Goal: Information Seeking & Learning: Learn about a topic

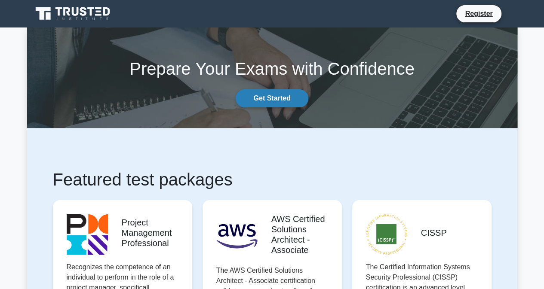
click at [259, 97] on link "Get Started" at bounding box center [272, 98] width 72 height 18
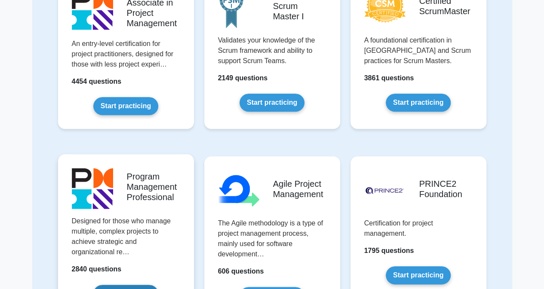
scroll to position [387, 0]
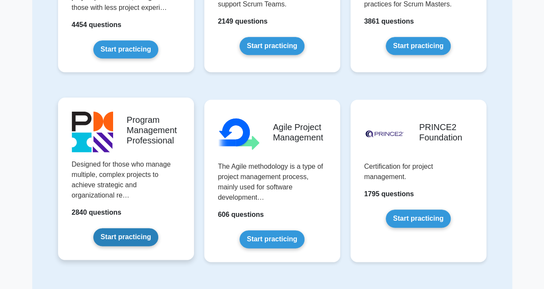
click at [128, 234] on link "Start practicing" at bounding box center [125, 237] width 65 height 18
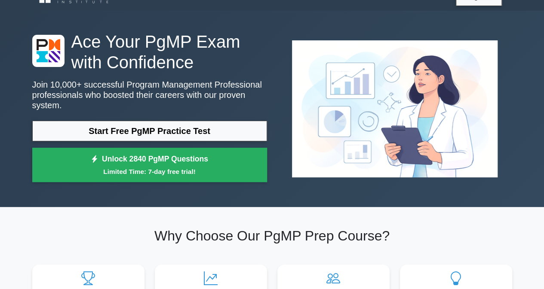
scroll to position [43, 0]
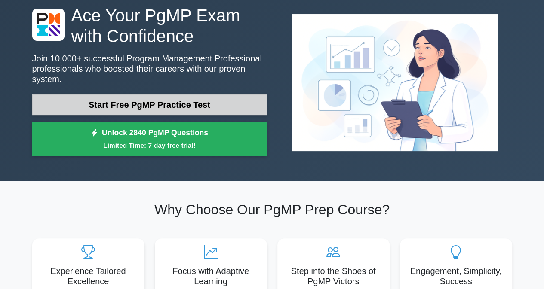
click at [129, 99] on link "Start Free PgMP Practice Test" at bounding box center [149, 105] width 235 height 21
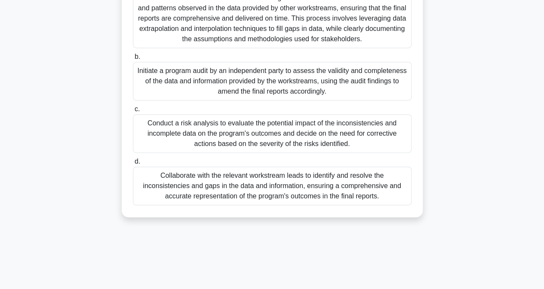
scroll to position [172, 0]
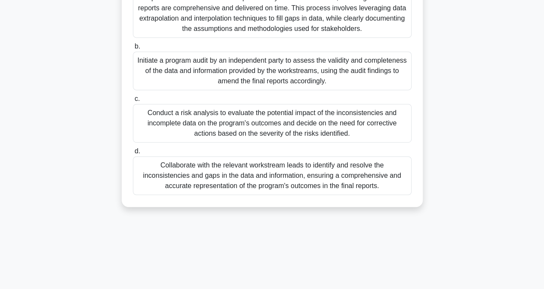
click at [246, 172] on div "Collaborate with the relevant workstream leads to identify and resolve the inco…" at bounding box center [272, 176] width 279 height 39
click at [133, 154] on input "d. Collaborate with the relevant workstream leads to identify and resolve the i…" at bounding box center [133, 152] width 0 height 6
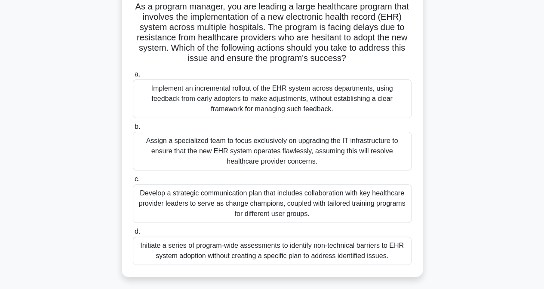
scroll to position [86, 0]
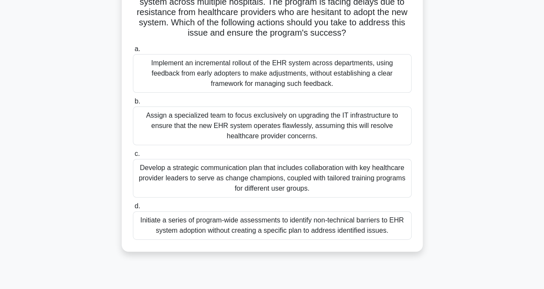
click at [284, 178] on div "Develop a strategic communication plan that includes collaboration with key hea…" at bounding box center [272, 178] width 279 height 39
click at [133, 157] on input "c. Develop a strategic communication plan that includes collaboration with key …" at bounding box center [133, 154] width 0 height 6
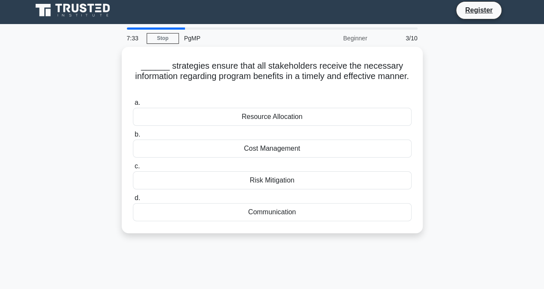
scroll to position [0, 0]
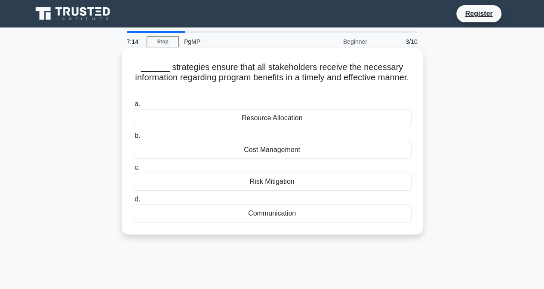
click at [260, 209] on div "Communication" at bounding box center [272, 214] width 279 height 18
click at [133, 203] on input "d. Communication" at bounding box center [133, 200] width 0 height 6
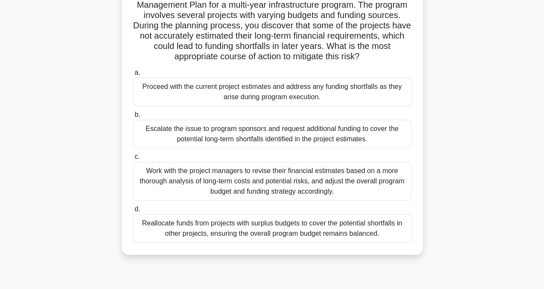
scroll to position [86, 0]
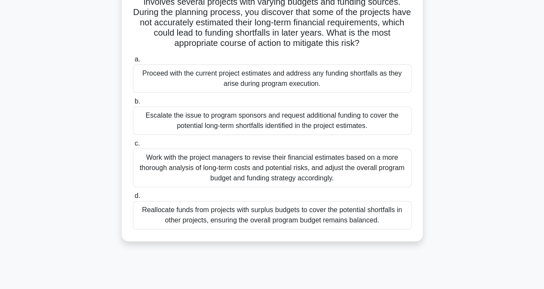
click at [305, 170] on div "Work with the project managers to revise their financial estimates based on a m…" at bounding box center [272, 168] width 279 height 39
click at [133, 147] on input "c. Work with the project managers to revise their financial estimates based on …" at bounding box center [133, 144] width 0 height 6
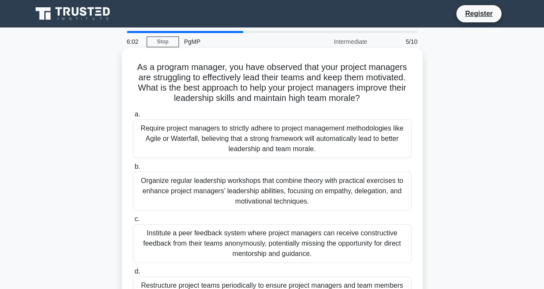
scroll to position [43, 0]
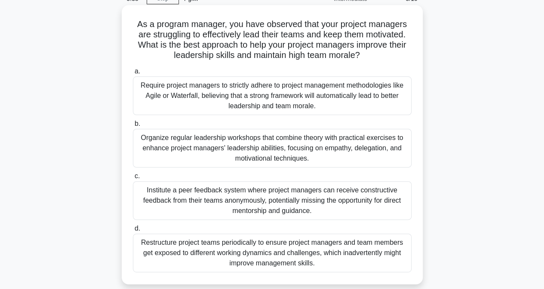
click at [301, 144] on div "Organize regular leadership workshops that combine theory with practical exerci…" at bounding box center [272, 148] width 279 height 39
click at [133, 127] on input "b. Organize regular leadership workshops that combine theory with practical exe…" at bounding box center [133, 124] width 0 height 6
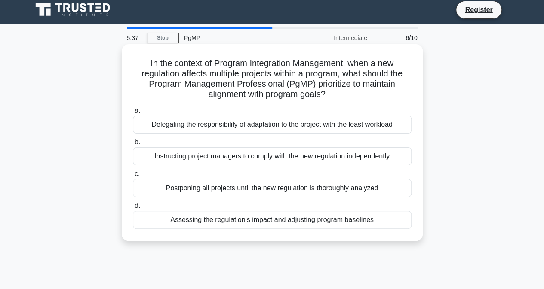
scroll to position [0, 0]
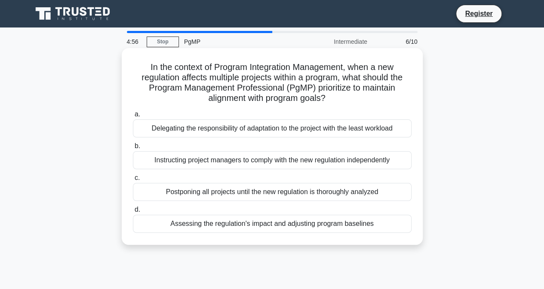
click at [256, 227] on div "Assessing the regulation's impact and adjusting program baselines" at bounding box center [272, 224] width 279 height 18
click at [133, 213] on input "d. Assessing the regulation's impact and adjusting program baselines" at bounding box center [133, 210] width 0 height 6
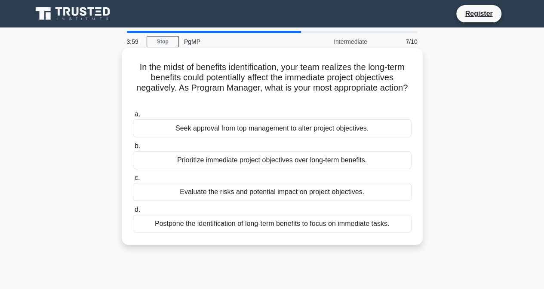
click at [248, 193] on div "Evaluate the risks and potential impact on project objectives." at bounding box center [272, 192] width 279 height 18
click at [133, 181] on input "c. Evaluate the risks and potential impact on project objectives." at bounding box center [133, 179] width 0 height 6
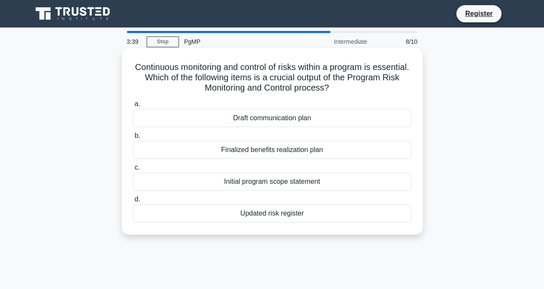
click at [271, 213] on div "Updated risk register" at bounding box center [272, 214] width 279 height 18
click at [326, 213] on div "Updated risk register" at bounding box center [272, 214] width 279 height 18
click at [133, 203] on input "d. Updated risk register" at bounding box center [133, 200] width 0 height 6
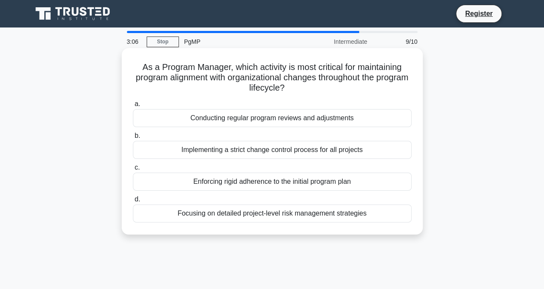
click at [325, 122] on div "Conducting regular program reviews and adjustments" at bounding box center [272, 118] width 279 height 18
click at [133, 107] on input "a. Conducting regular program reviews and adjustments" at bounding box center [133, 105] width 0 height 6
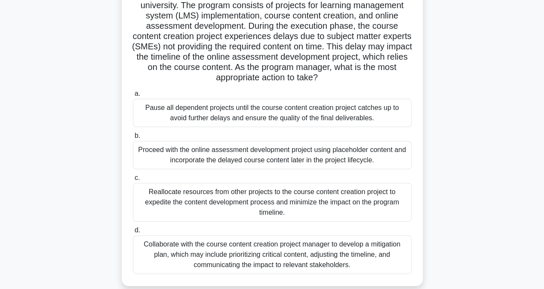
scroll to position [86, 0]
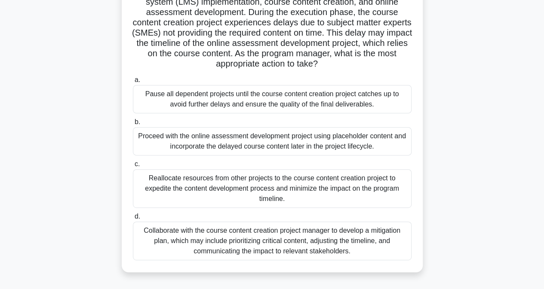
click at [235, 237] on div "Collaborate with the course content creation project manager to develop a mitig…" at bounding box center [272, 241] width 279 height 39
click at [133, 220] on input "d. Collaborate with the course content creation project manager to develop a mi…" at bounding box center [133, 217] width 0 height 6
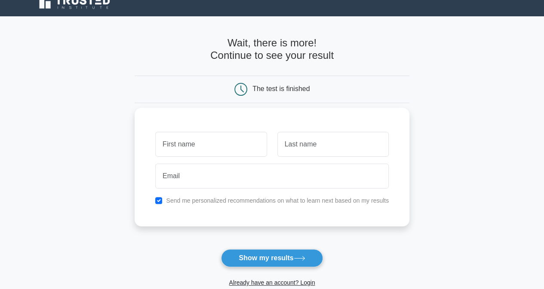
scroll to position [86, 0]
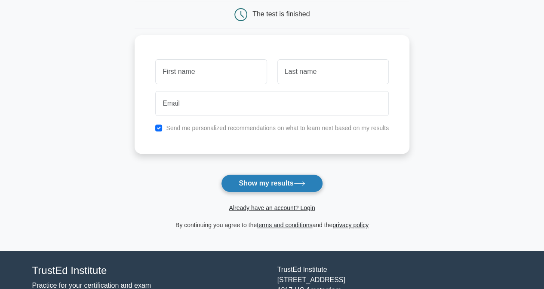
click at [258, 184] on button "Show my results" at bounding box center [272, 184] width 102 height 18
click at [237, 151] on div "Send me personalized recommendations on what to learn next based on my results" at bounding box center [272, 92] width 275 height 119
click at [269, 209] on link "Already have an account? Login" at bounding box center [272, 208] width 86 height 7
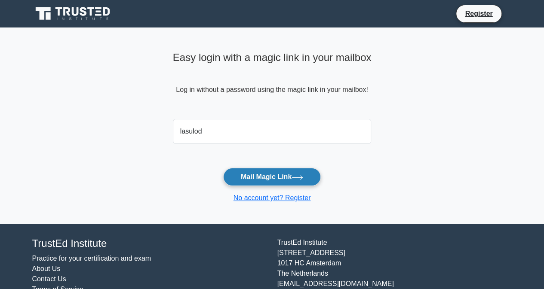
type input "lasulodenis@gmail.com"
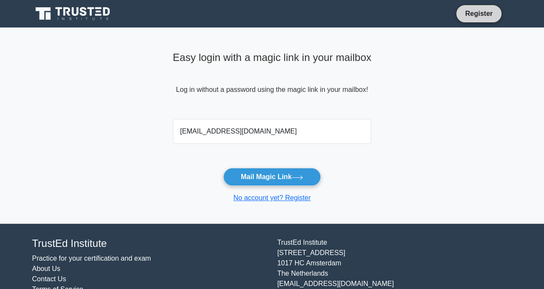
click at [474, 10] on link "Register" at bounding box center [479, 13] width 38 height 11
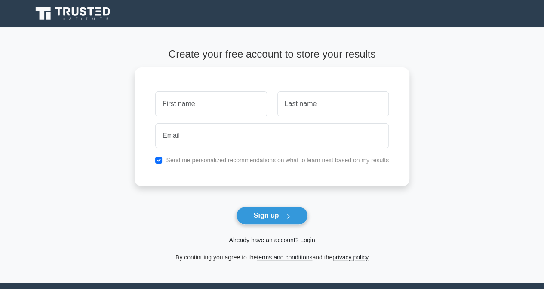
click at [258, 241] on link "Already have an account? Login" at bounding box center [272, 240] width 86 height 7
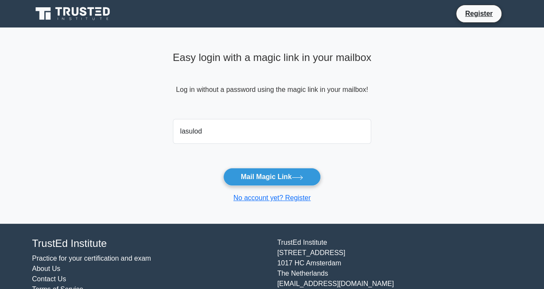
click at [223, 168] on button "Mail Magic Link" at bounding box center [272, 177] width 98 height 18
type input "lasulodenis@gmail.com"
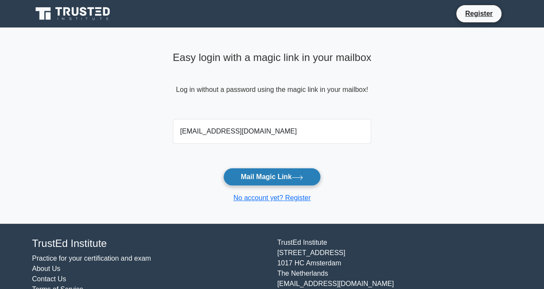
click at [252, 178] on button "Mail Magic Link" at bounding box center [272, 177] width 98 height 18
